Goal: Obtain resource: Download file/media

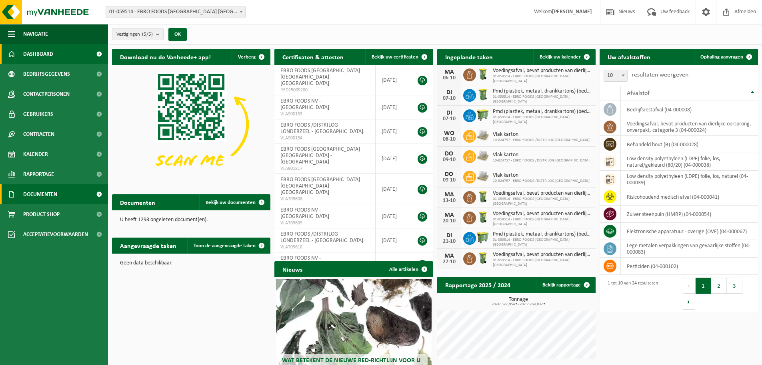
click at [47, 189] on span "Documenten" at bounding box center [40, 194] width 34 height 20
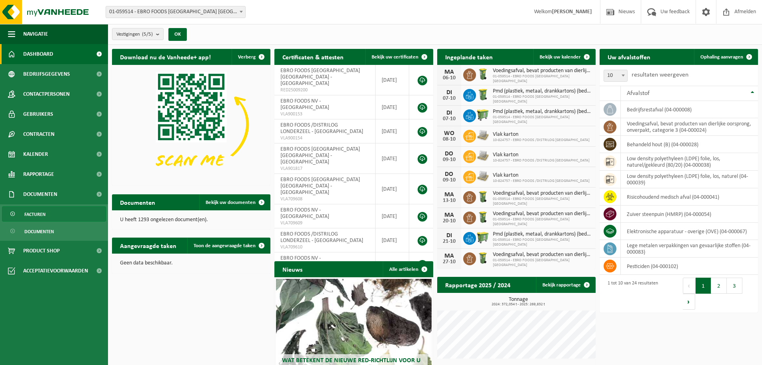
click at [36, 209] on span "Facturen" at bounding box center [34, 213] width 21 height 15
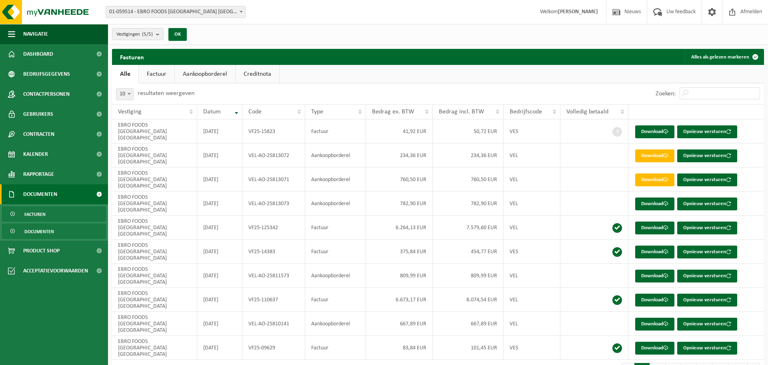
click at [40, 228] on span "Documenten" at bounding box center [39, 231] width 30 height 15
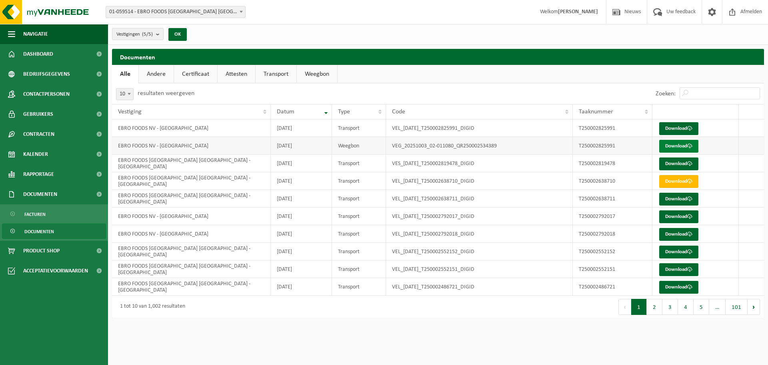
click at [675, 145] on link "Download" at bounding box center [678, 146] width 39 height 13
click at [672, 130] on link "Download" at bounding box center [678, 128] width 39 height 13
click at [683, 165] on link "Download" at bounding box center [678, 163] width 39 height 13
click at [42, 15] on img at bounding box center [48, 12] width 96 height 24
